Goal: Information Seeking & Learning: Learn about a topic

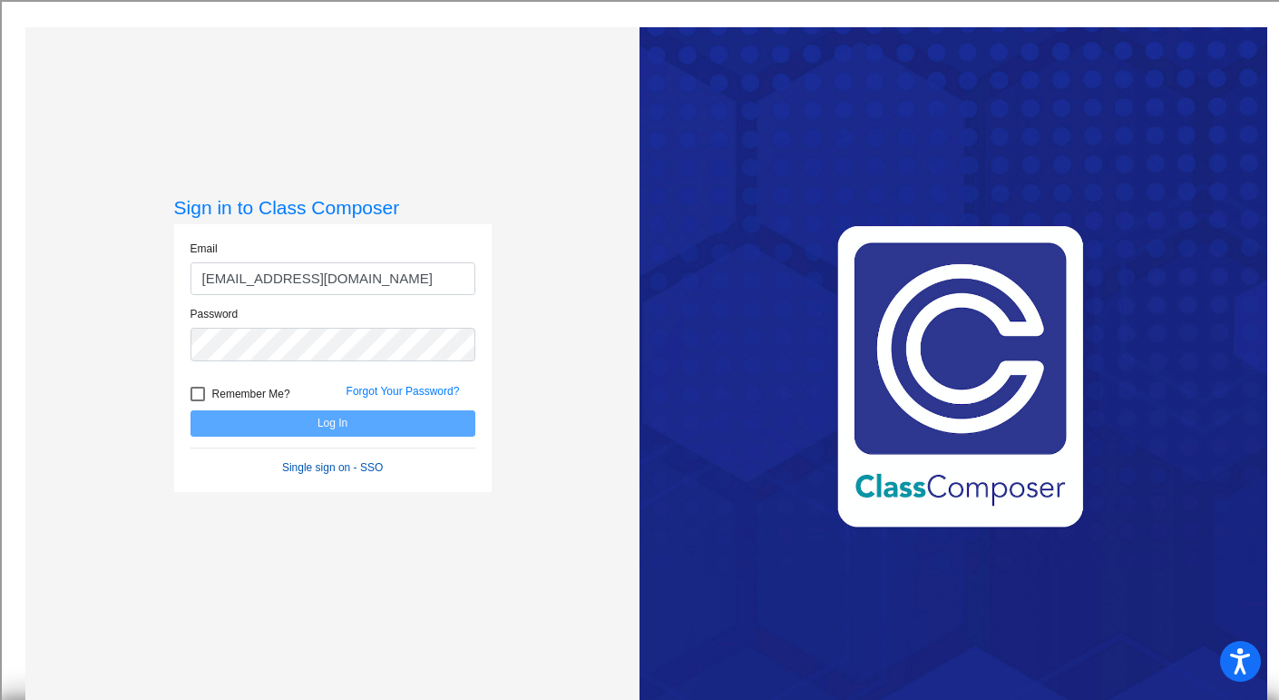
click at [322, 465] on link "Single sign on - SSO" at bounding box center [332, 467] width 101 height 13
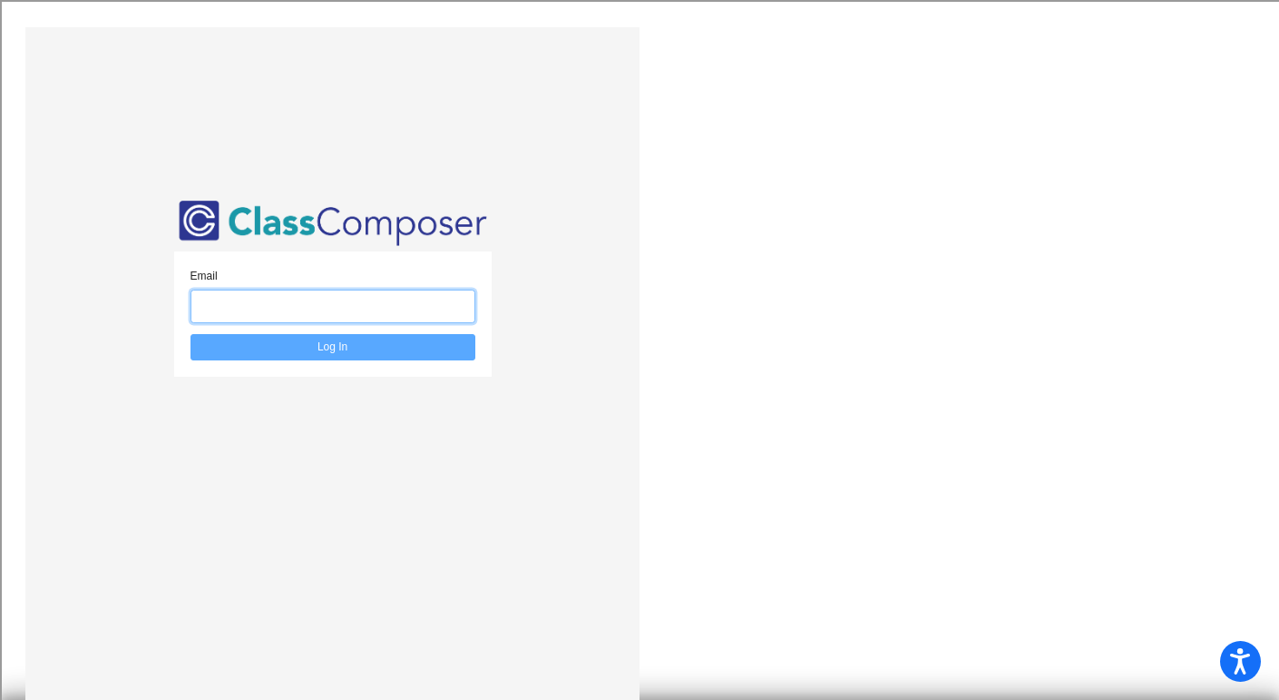
type input "bsbardella@bethlehemschools.org"
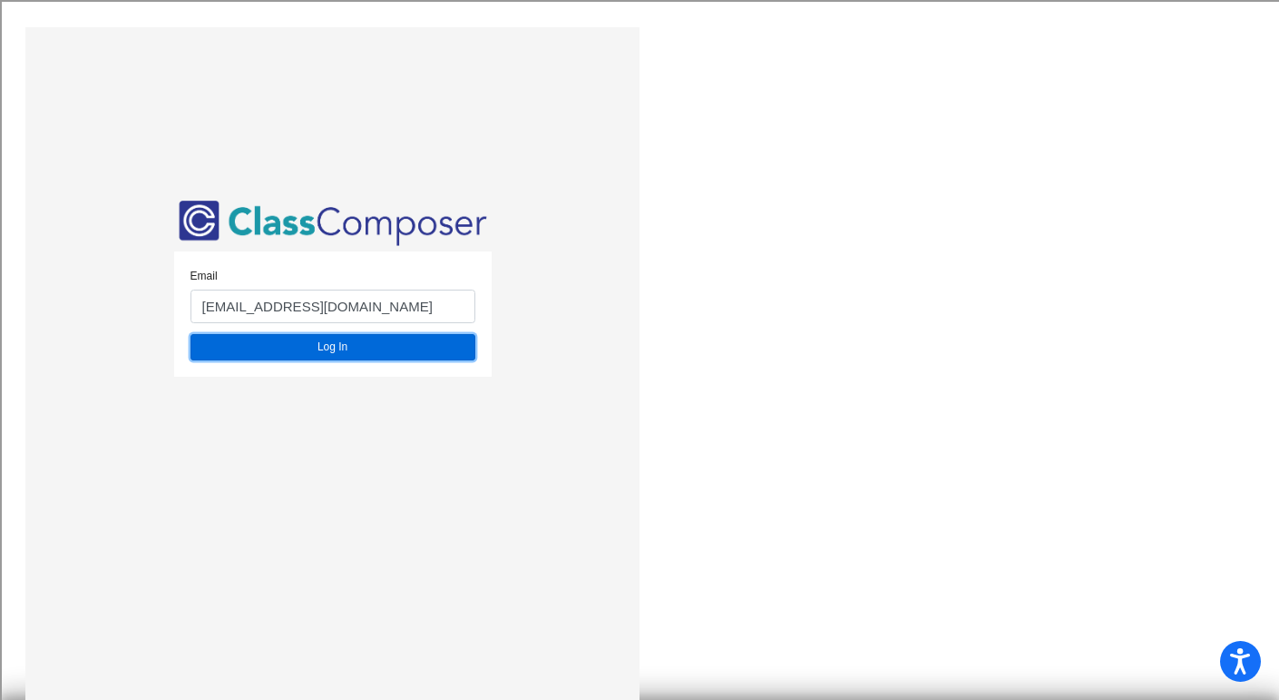
click at [348, 340] on button "Log In" at bounding box center [333, 347] width 285 height 26
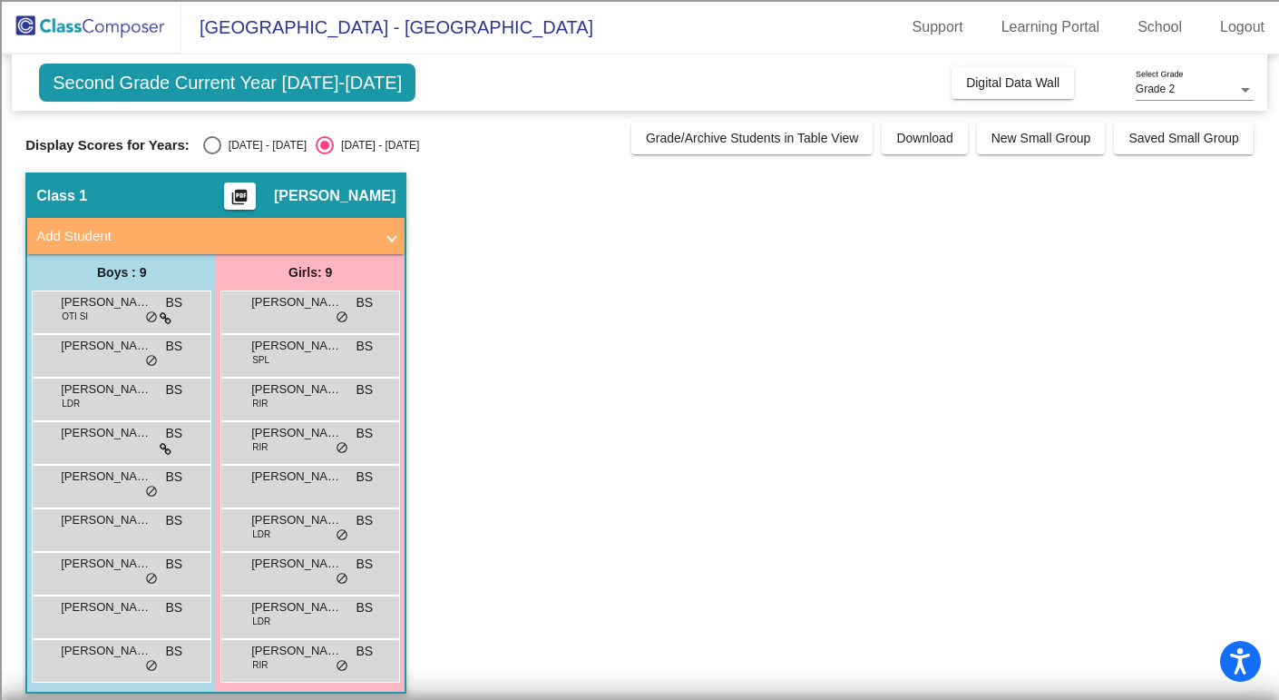
click at [203, 147] on div "Select an option" at bounding box center [212, 145] width 18 height 18
click at [211, 154] on input "[DATE] - [DATE]" at bounding box center [211, 154] width 1 height 1
radio input "true"
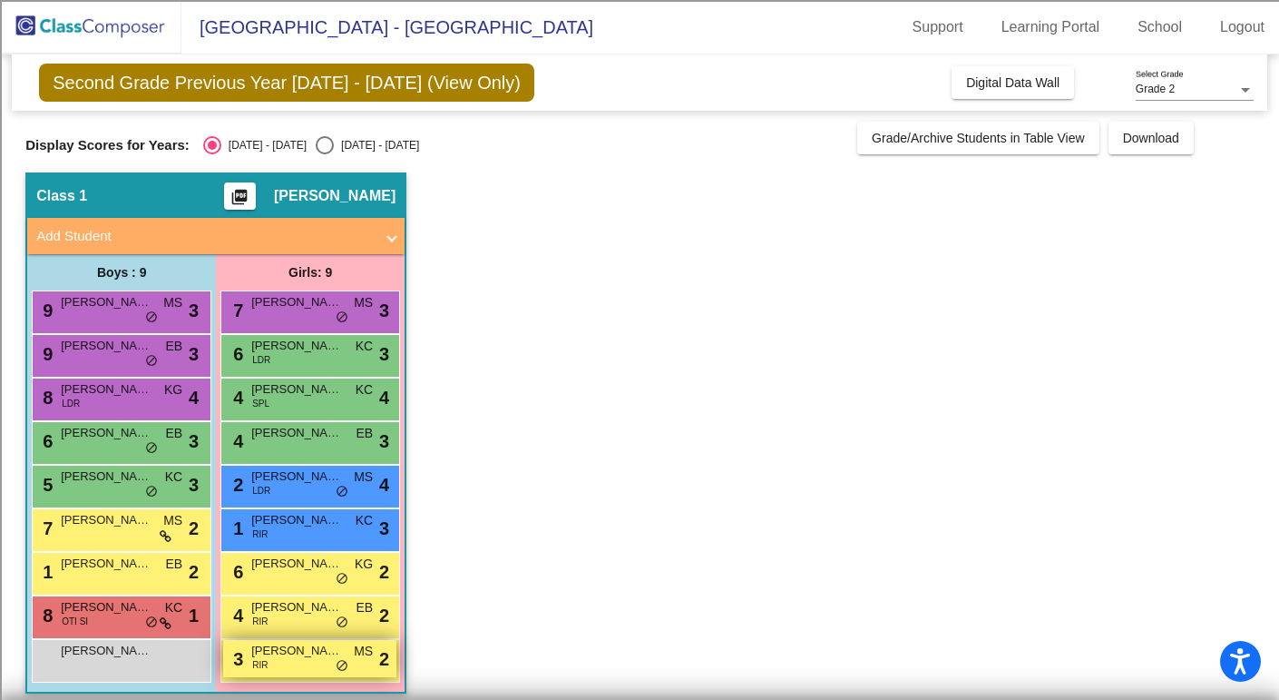
click at [281, 659] on div "3 [PERSON_NAME] RIR MS lock do_not_disturb_alt 2" at bounding box center [309, 658] width 173 height 37
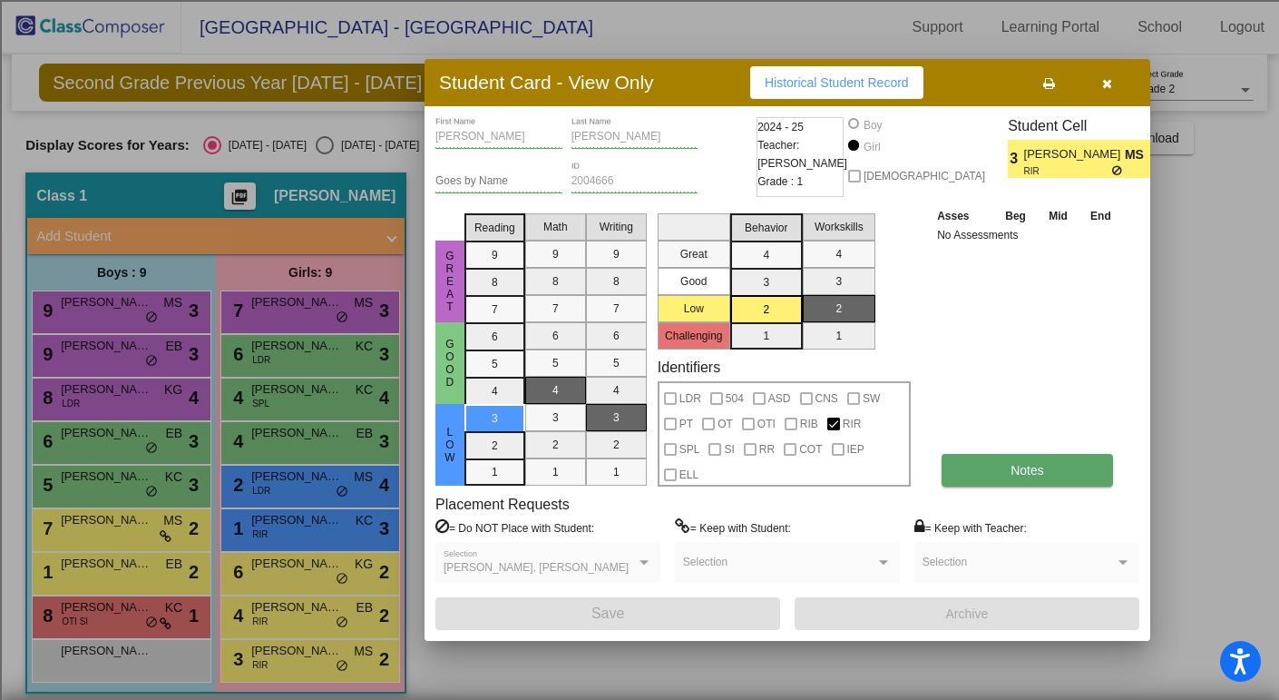
click at [1016, 469] on span "Notes" at bounding box center [1028, 470] width 34 height 15
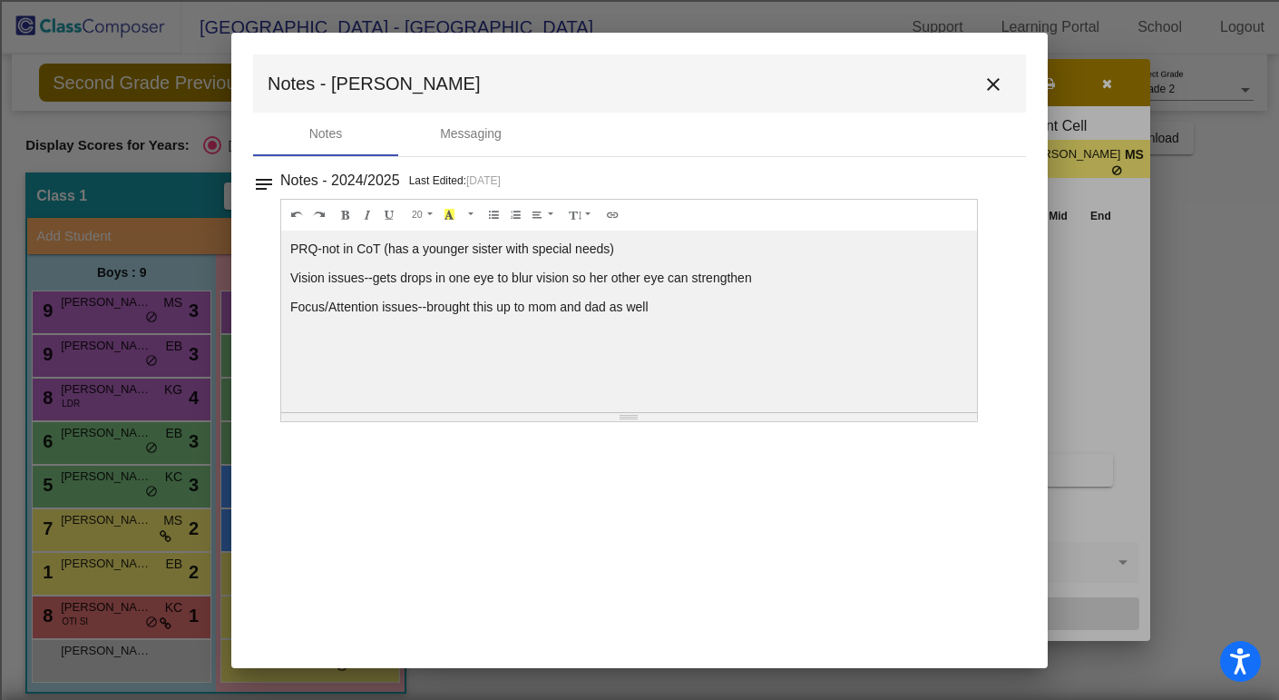
click at [991, 83] on mat-icon "close" at bounding box center [994, 85] width 22 height 22
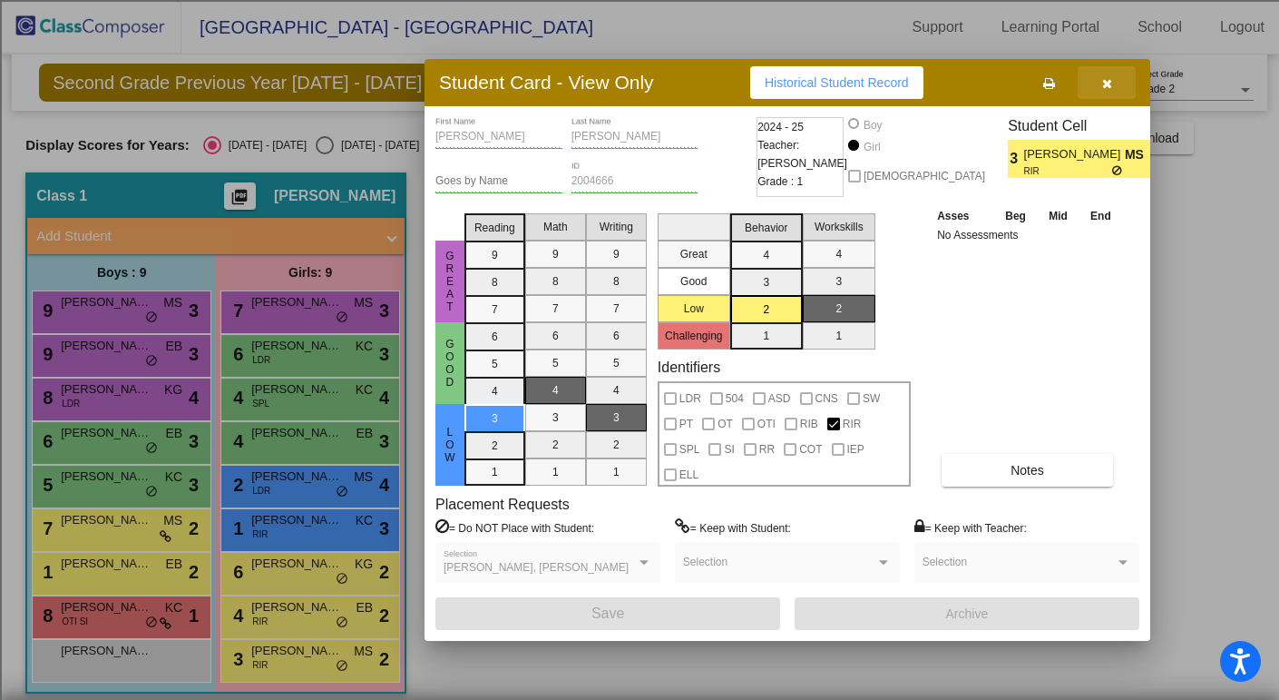
click at [1115, 83] on button "button" at bounding box center [1107, 82] width 58 height 33
